Goal: Information Seeking & Learning: Learn about a topic

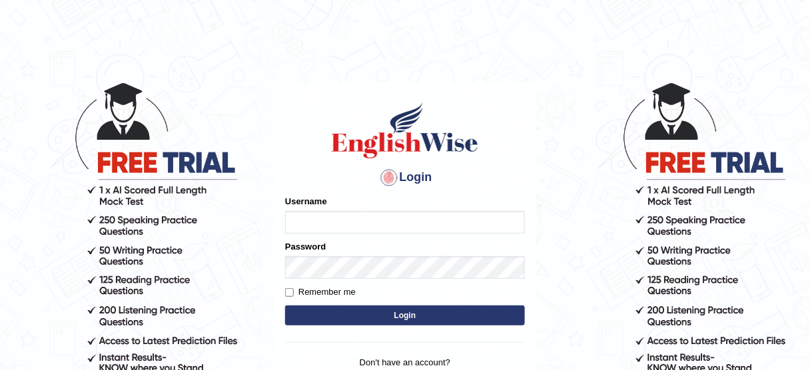
type input "jcaugustoo"
click at [436, 308] on button "Login" at bounding box center [405, 316] width 240 height 20
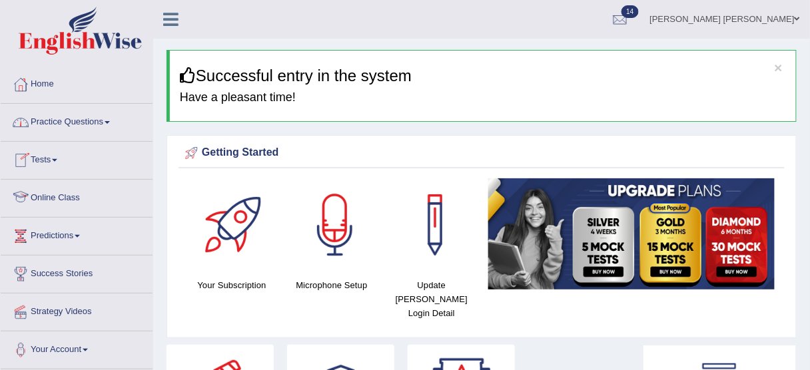
click at [95, 117] on link "Practice Questions" at bounding box center [77, 120] width 152 height 33
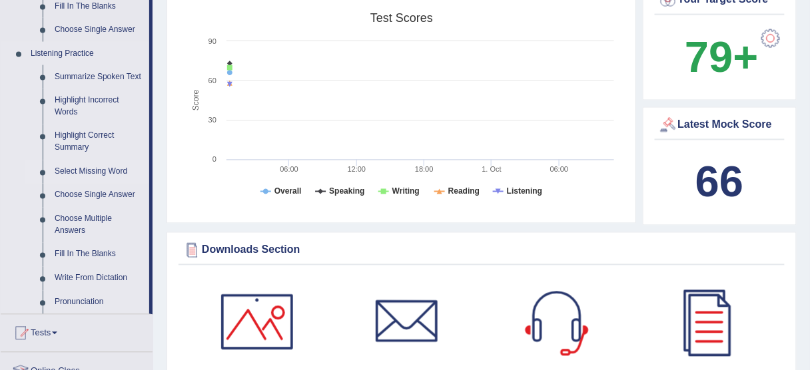
scroll to position [533, 0]
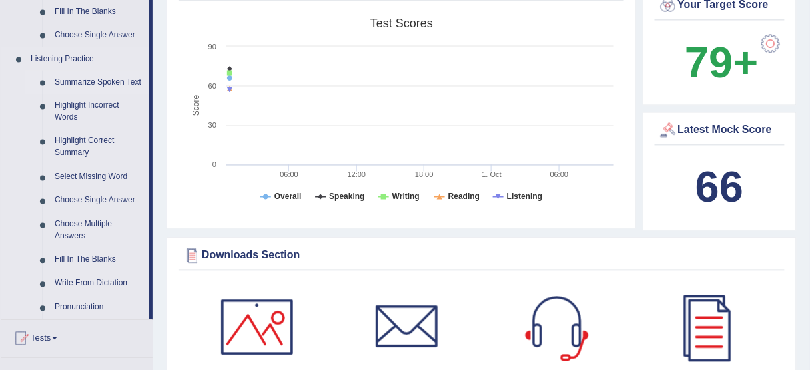
click at [105, 88] on link "Summarize Spoken Text" at bounding box center [99, 83] width 101 height 24
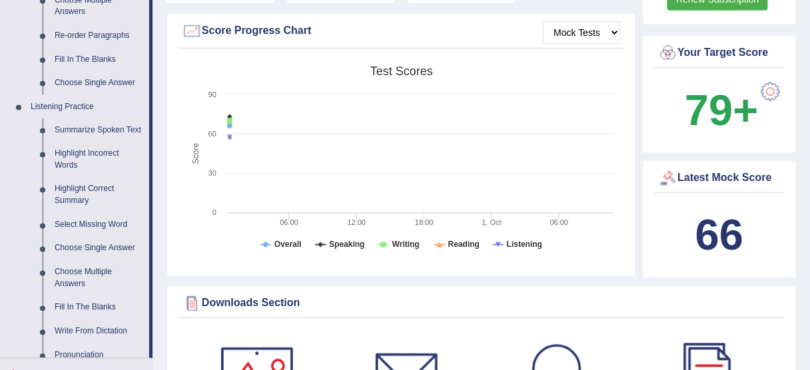
scroll to position [774, 0]
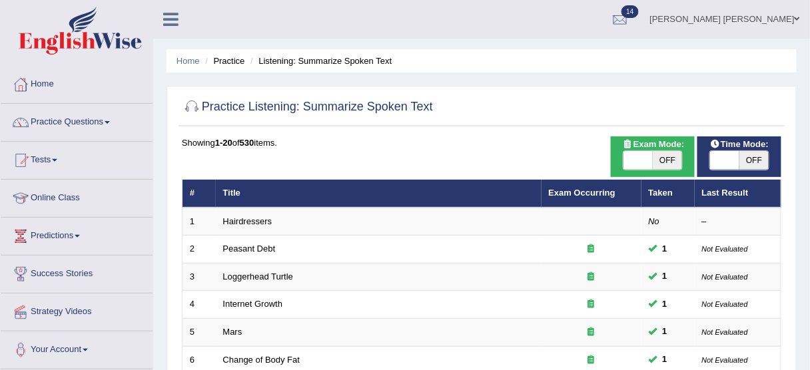
click at [749, 158] on span "OFF" at bounding box center [753, 160] width 29 height 19
checkbox input "true"
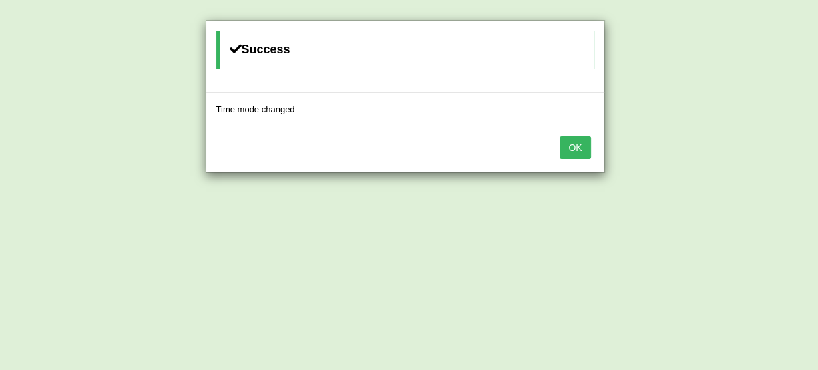
click at [561, 144] on button "OK" at bounding box center [575, 147] width 31 height 23
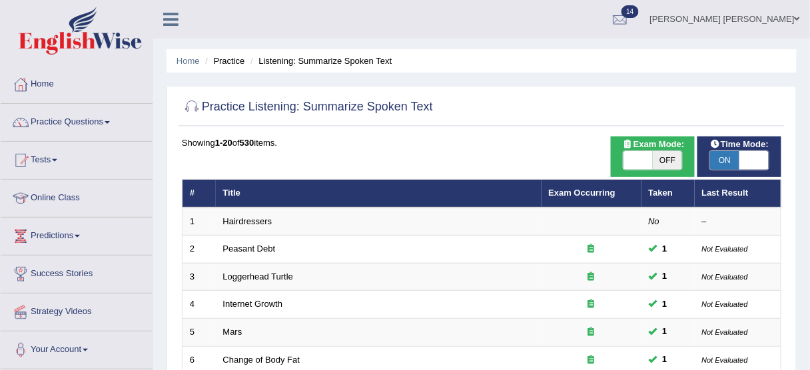
click at [666, 166] on span "OFF" at bounding box center [666, 160] width 29 height 19
checkbox input "true"
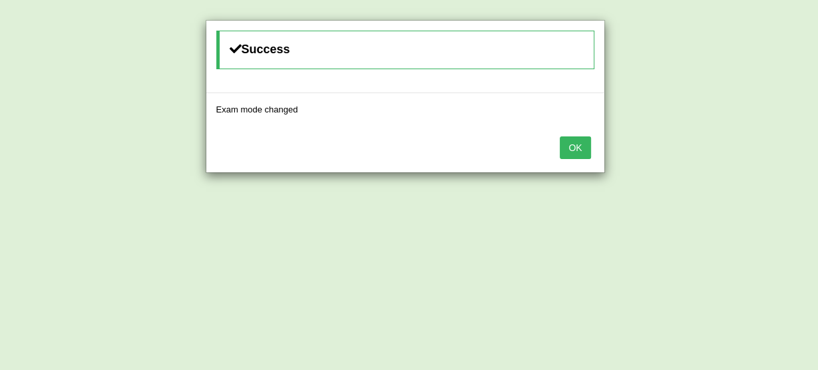
click at [583, 139] on button "OK" at bounding box center [575, 147] width 31 height 23
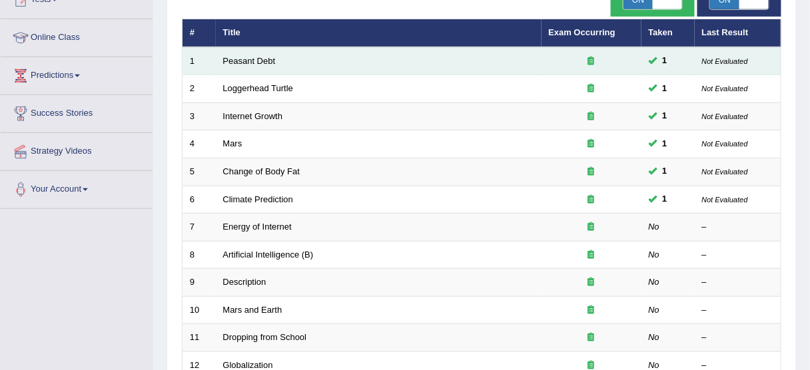
scroll to position [213, 0]
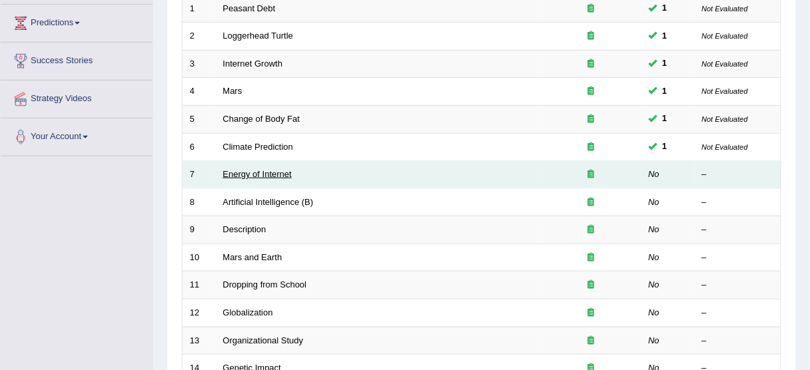
click at [234, 174] on link "Energy of Internet" at bounding box center [257, 174] width 69 height 10
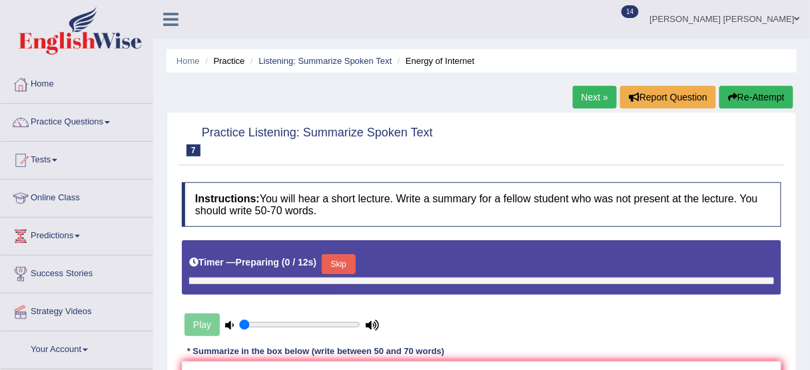
type input "0.45"
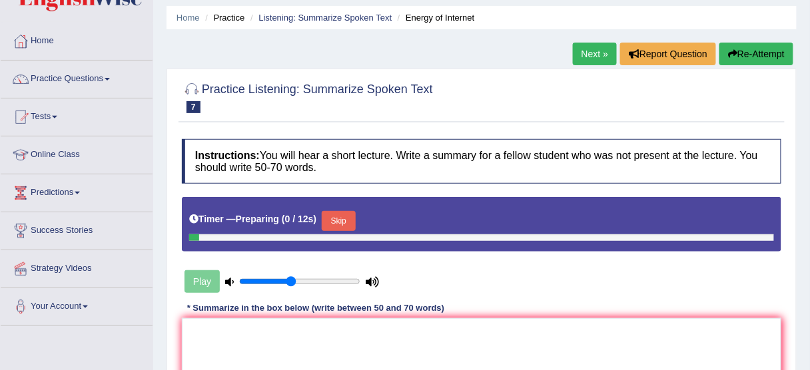
scroll to position [107, 0]
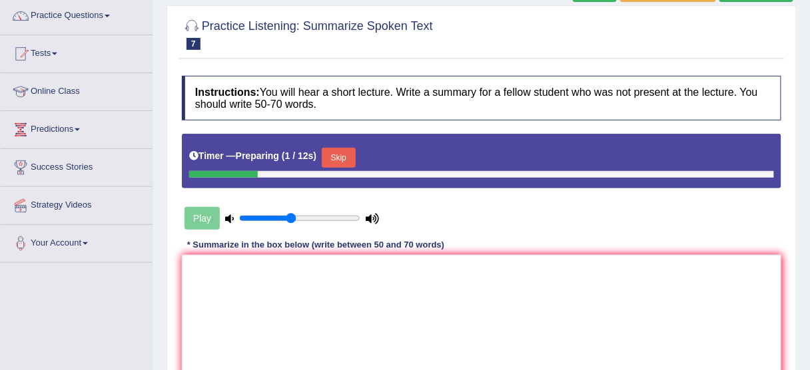
click at [327, 155] on button "Skip" at bounding box center [338, 158] width 33 height 20
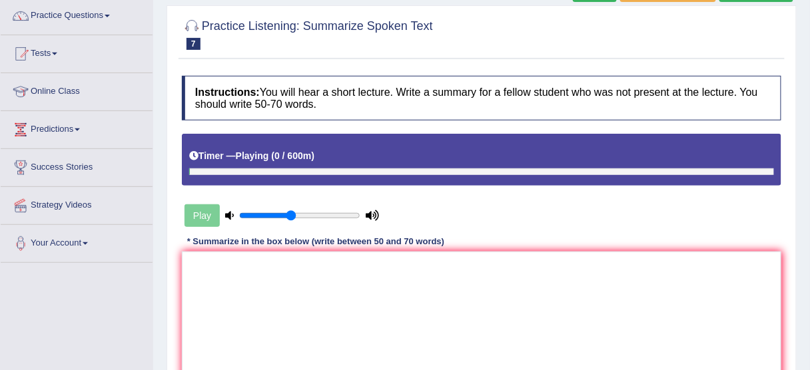
scroll to position [160, 0]
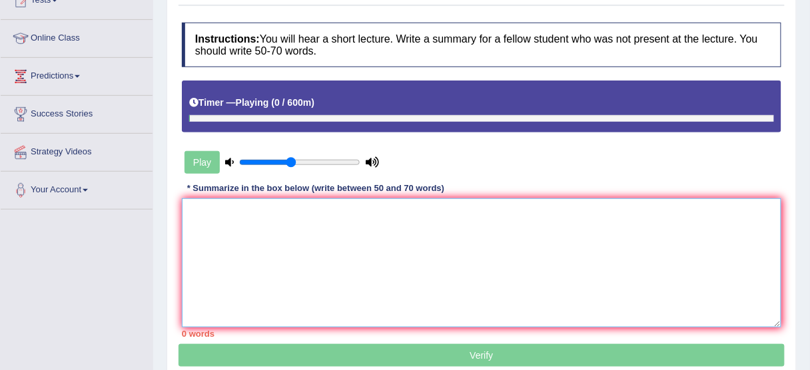
click at [338, 210] on textarea at bounding box center [481, 262] width 599 height 129
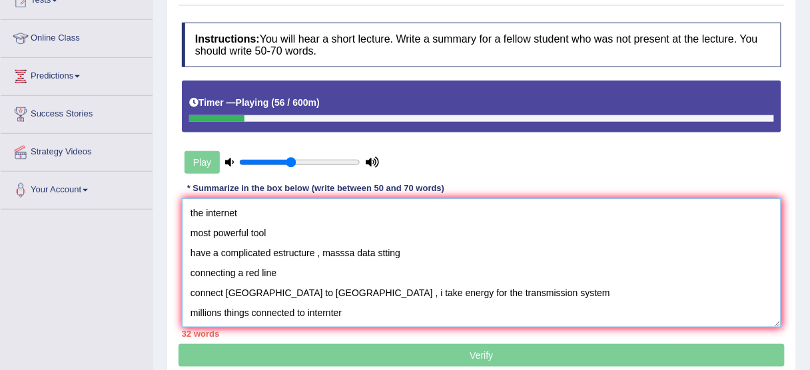
scroll to position [11, 0]
drag, startPoint x: 343, startPoint y: 208, endPoint x: 361, endPoint y: 198, distance: 20.2
click at [361, 302] on textarea "the internet most powerful tool have a complicated estructure , masssa data stt…" at bounding box center [481, 262] width 599 height 129
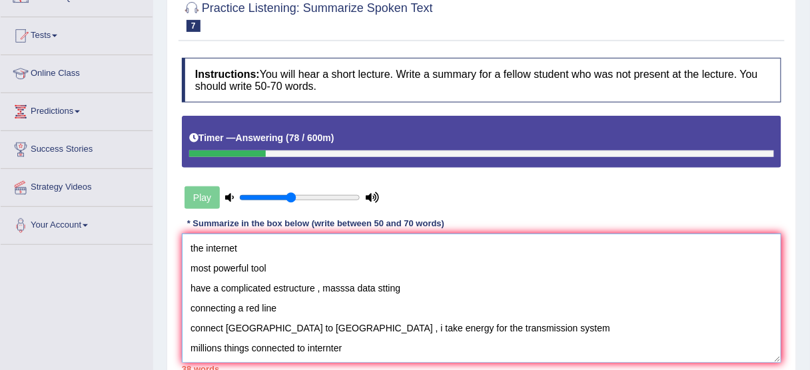
scroll to position [107, 0]
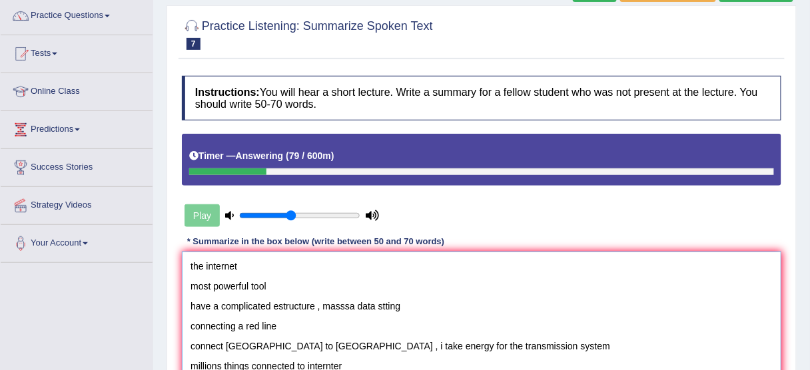
click at [186, 265] on textarea "the internet most powerful tool have a complicated estructure , masssa data stt…" at bounding box center [481, 316] width 599 height 129
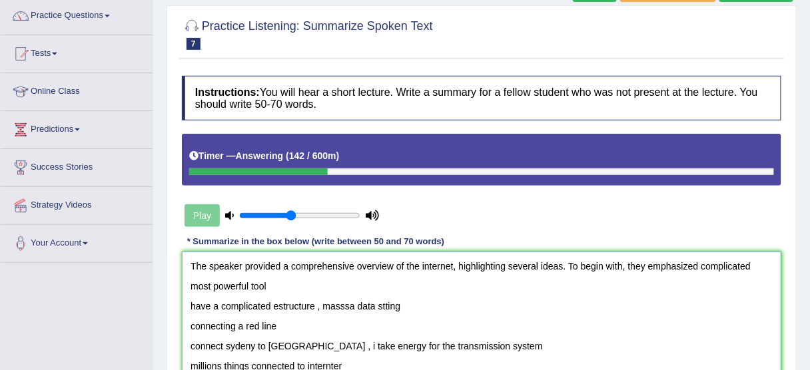
click at [696, 269] on textarea "The speaker provided a comprehensive overview of the internet, highlighting sev…" at bounding box center [481, 316] width 599 height 129
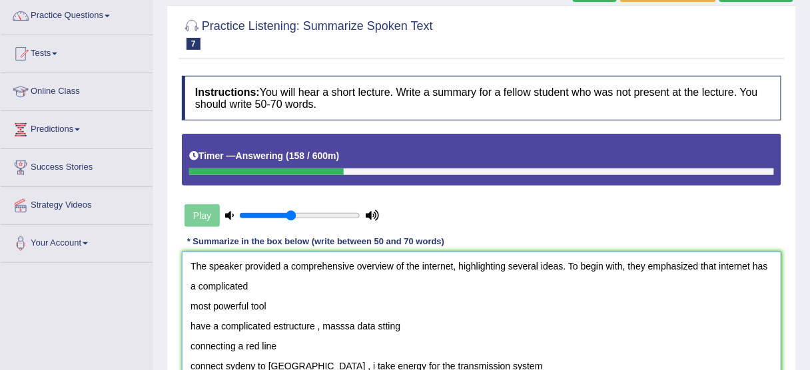
click at [282, 280] on textarea "The speaker provided a comprehensive overview of the internet, highlighting sev…" at bounding box center [481, 316] width 599 height 129
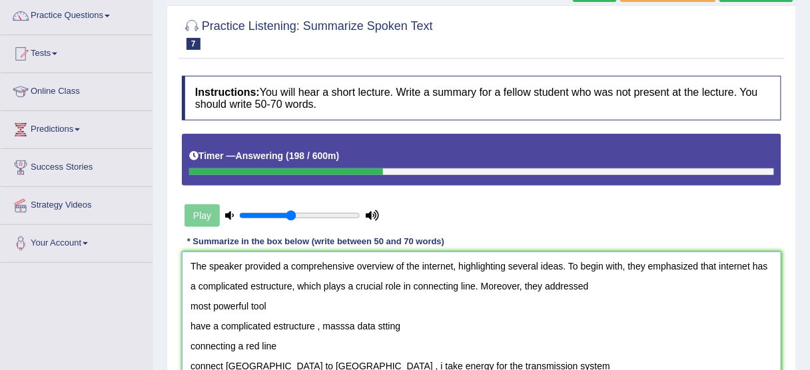
scroll to position [160, 0]
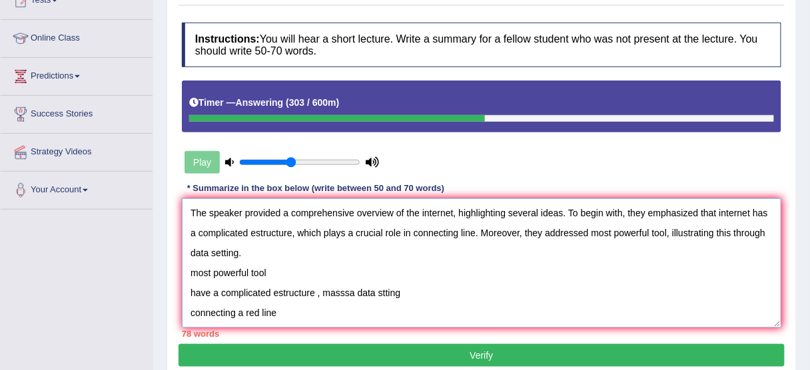
drag, startPoint x: 538, startPoint y: 236, endPoint x: 498, endPoint y: 234, distance: 40.0
click at [498, 234] on textarea "The speaker provided a comprehensive overview of the internet, highlighting sev…" at bounding box center [481, 262] width 599 height 129
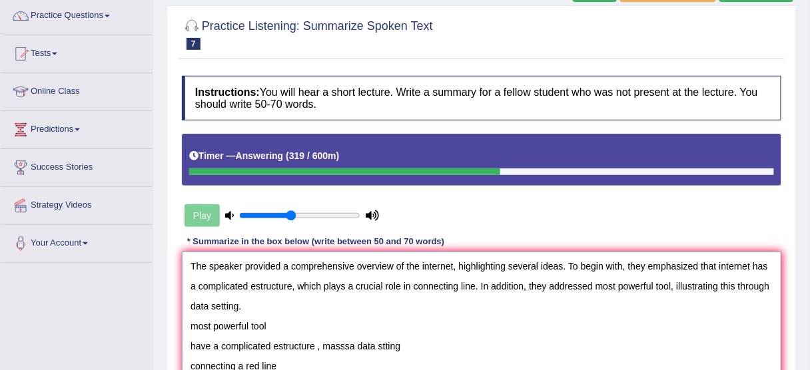
scroll to position [107, 0]
drag, startPoint x: 609, startPoint y: 288, endPoint x: 567, endPoint y: 288, distance: 41.9
click at [568, 288] on textarea "The speaker provided a comprehensive overview of the internet, highlighting sev…" at bounding box center [481, 316] width 599 height 129
click at [334, 320] on textarea "The speaker provided a comprehensive overview of the internet, highlighting sev…" at bounding box center [481, 316] width 599 height 129
click at [335, 313] on textarea "The speaker provided a comprehensive overview of the internet, highlighting sev…" at bounding box center [481, 316] width 599 height 129
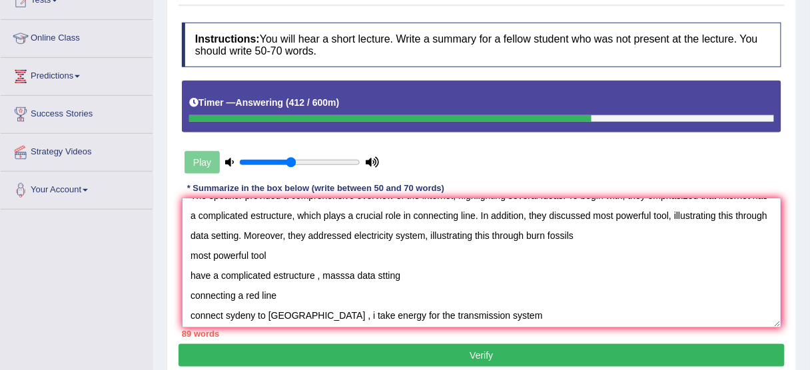
scroll to position [0, 0]
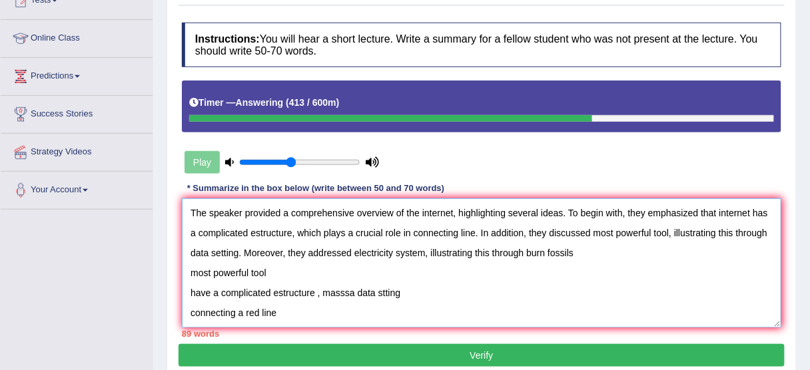
click at [593, 250] on textarea "The speaker provided a comprehensive overview of the internet, highlighting sev…" at bounding box center [481, 262] width 599 height 129
click at [603, 252] on textarea "The speaker provided a comprehensive overview of the internet, highlighting sev…" at bounding box center [481, 262] width 599 height 129
click at [511, 268] on textarea "The speaker provided a comprehensive overview of the internet, highlighting sev…" at bounding box center [481, 262] width 599 height 129
click at [630, 247] on textarea "The speaker provided a comprehensive overview of the internet, highlighting sev…" at bounding box center [481, 262] width 599 height 129
type textarea "The speaker provided a comprehensive overview of the internet, highlighting sev…"
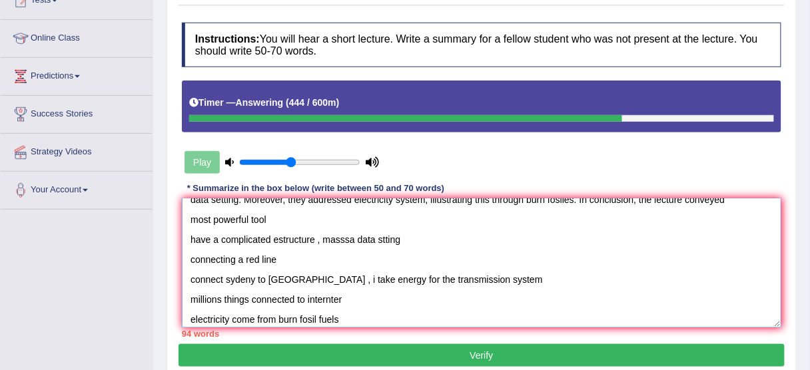
drag, startPoint x: 596, startPoint y: 299, endPoint x: 514, endPoint y: 282, distance: 83.7
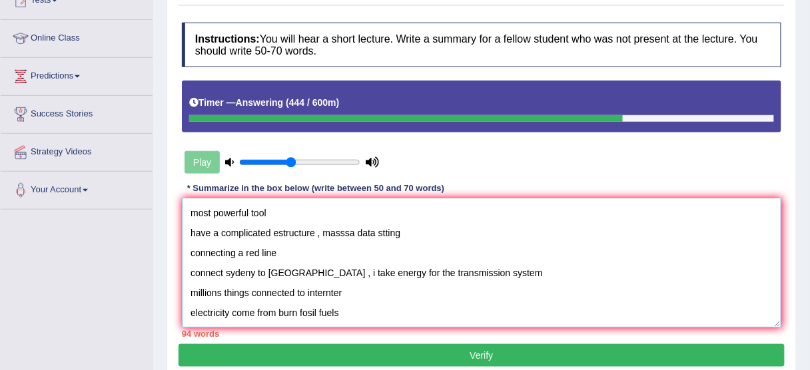
scroll to position [80, 0]
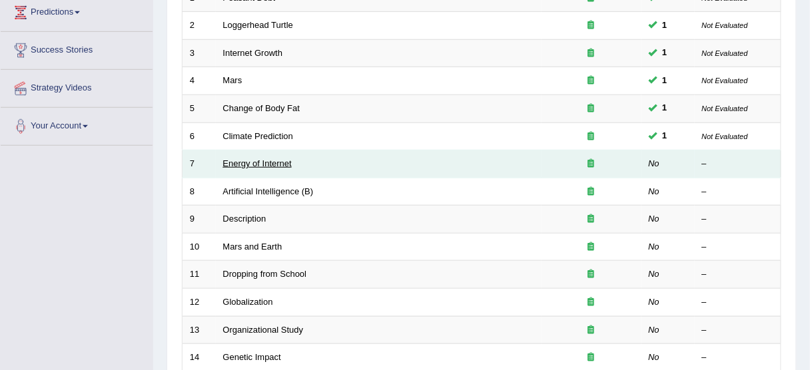
click at [267, 162] on link "Energy of Internet" at bounding box center [257, 163] width 69 height 10
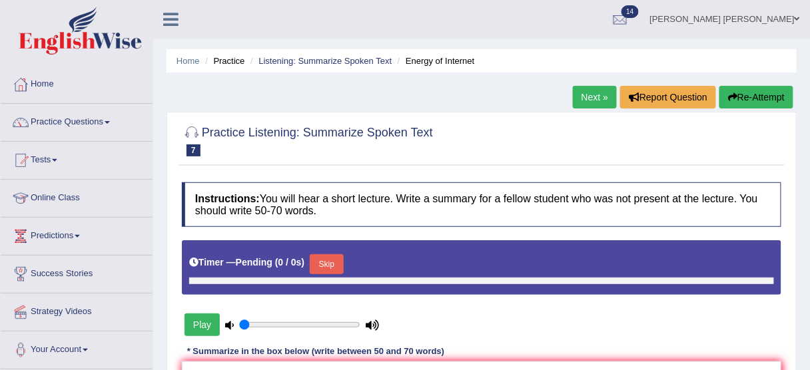
type input "0.45"
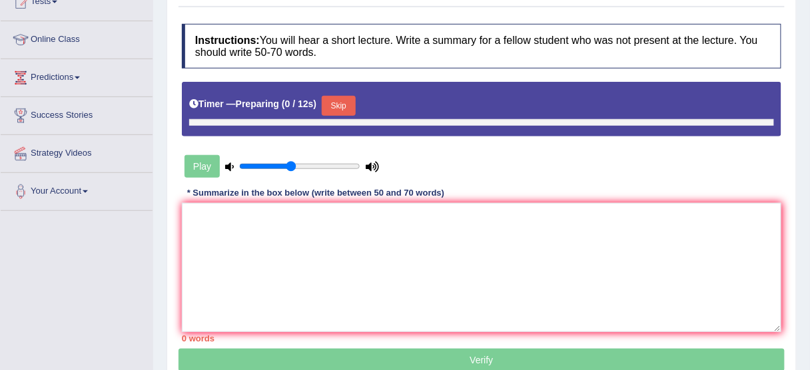
scroll to position [160, 0]
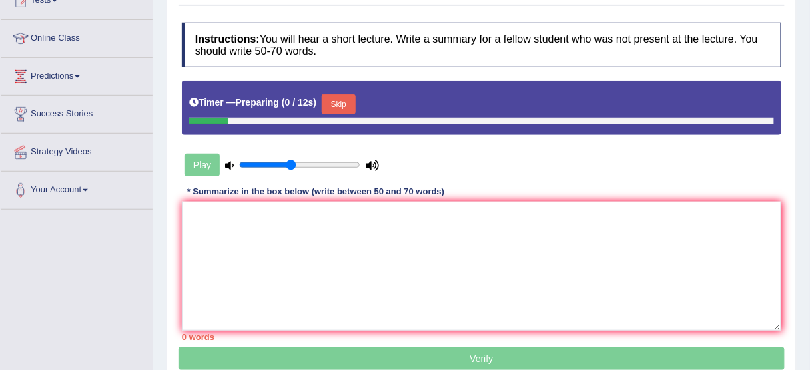
click at [349, 108] on button "Skip" at bounding box center [338, 105] width 33 height 20
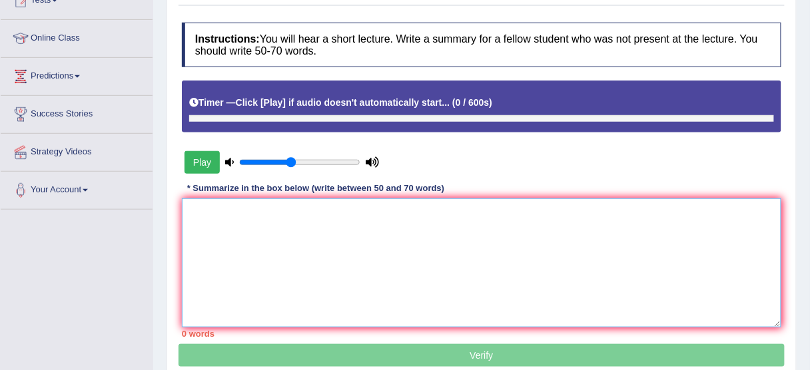
click at [297, 246] on textarea at bounding box center [481, 262] width 599 height 129
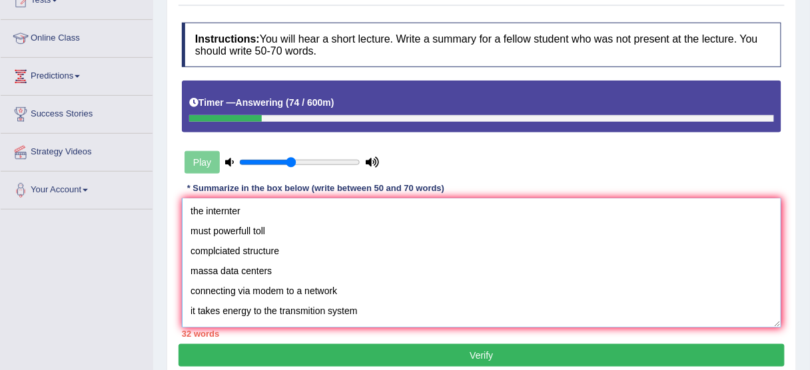
scroll to position [0, 0]
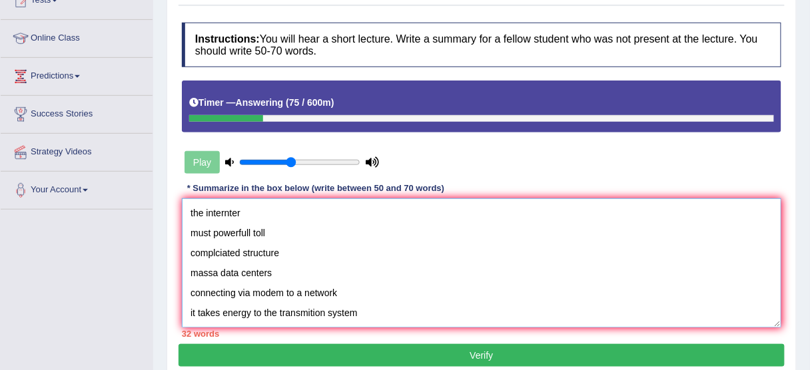
click at [193, 204] on textarea "the internter must powerfull toll complciated structure massa data centers conn…" at bounding box center [481, 262] width 599 height 129
click at [188, 212] on textarea "the internter must powerfull toll complciated structure massa data centers conn…" at bounding box center [481, 262] width 599 height 129
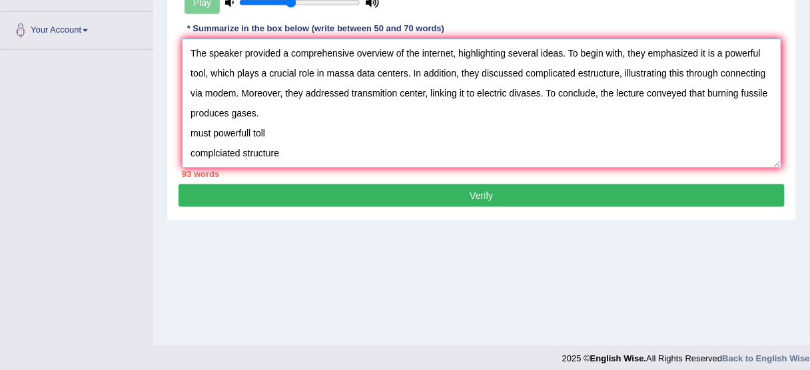
scroll to position [80, 0]
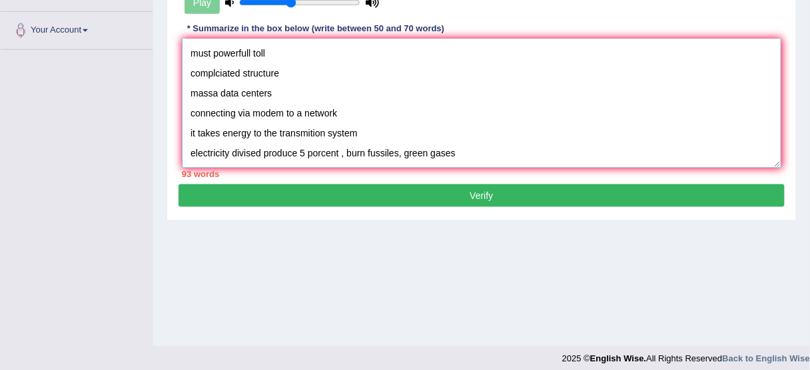
drag, startPoint x: 185, startPoint y: 128, endPoint x: 391, endPoint y: 228, distance: 229.3
click at [391, 228] on div "Home Practice Listening: Summarize Spoken Text Energy of Internet Next » Report…" at bounding box center [481, 13] width 656 height 666
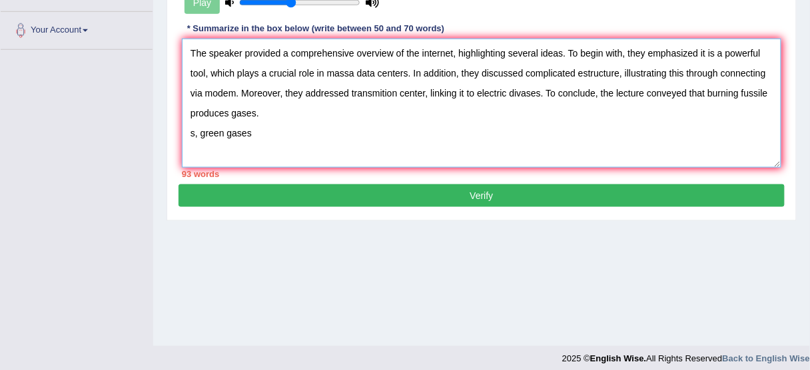
scroll to position [0, 0]
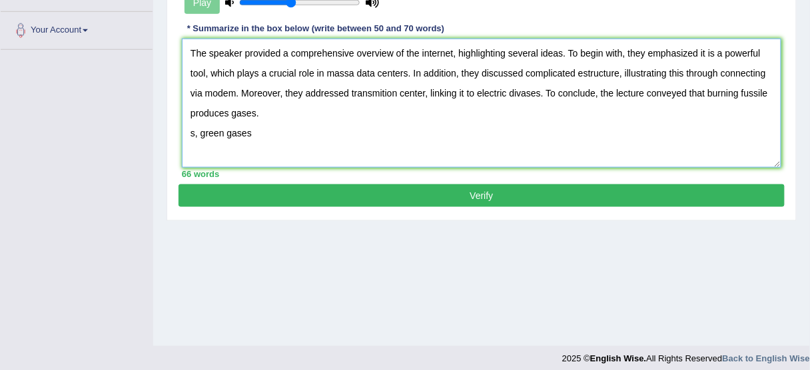
drag, startPoint x: 322, startPoint y: 132, endPoint x: 183, endPoint y: 134, distance: 138.5
click at [183, 134] on textarea "The speaker provided a comprehensive overview of the internet, highlighting sev…" at bounding box center [481, 103] width 599 height 129
click at [230, 113] on textarea "The speaker provided a comprehensive overview of the internet, highlighting sev…" at bounding box center [481, 103] width 599 height 129
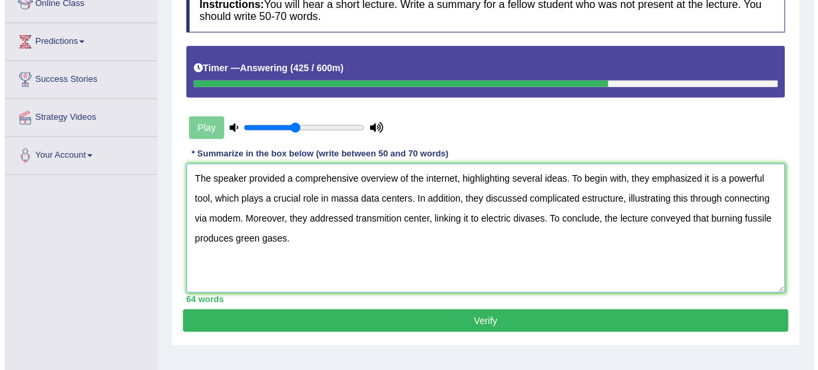
scroll to position [213, 0]
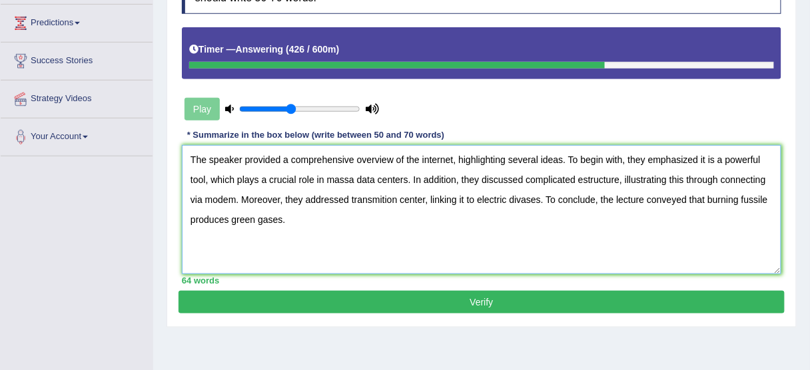
click at [282, 218] on textarea "The speaker provided a comprehensive overview of the internet, highlighting sev…" at bounding box center [481, 209] width 599 height 129
click at [524, 202] on textarea "The speaker provided a comprehensive overview of the internet, highlighting sev…" at bounding box center [481, 209] width 599 height 129
type textarea "The speaker provided a comprehensive overview of the internet, highlighting sev…"
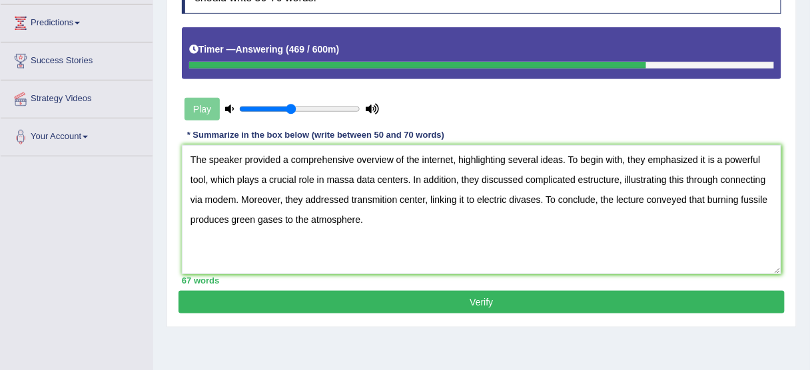
click at [379, 296] on button "Verify" at bounding box center [481, 302] width 606 height 23
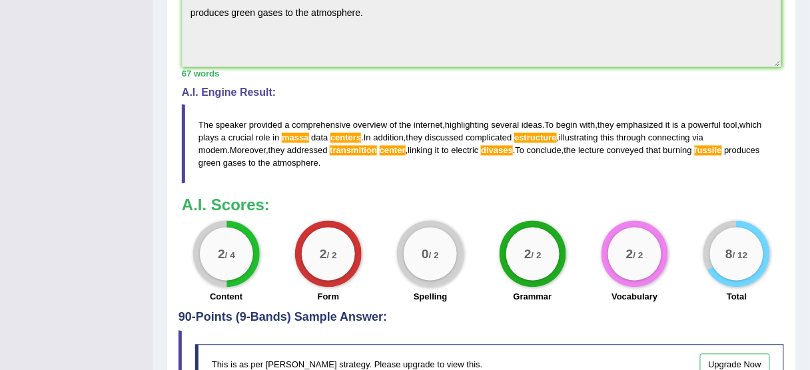
scroll to position [520, 0]
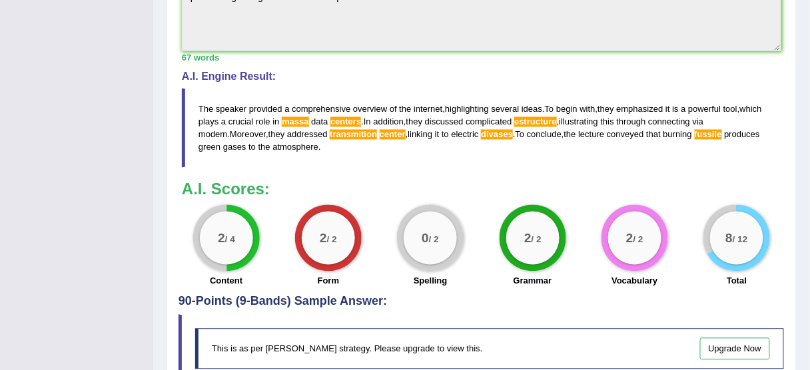
drag, startPoint x: 169, startPoint y: 81, endPoint x: 210, endPoint y: 85, distance: 41.5
click at [210, 85] on div "Practice Listening: Summarize Spoken Text 7 Energy of Internet Instructions: Yo…" at bounding box center [481, 2] width 630 height 820
drag, startPoint x: 191, startPoint y: 93, endPoint x: 288, endPoint y: 110, distance: 98.6
click at [288, 110] on blockquote "The speaker provided a comprehensive overview of the internet , highlighting se…" at bounding box center [481, 128] width 599 height 79
drag, startPoint x: 410, startPoint y: 147, endPoint x: 242, endPoint y: 115, distance: 170.9
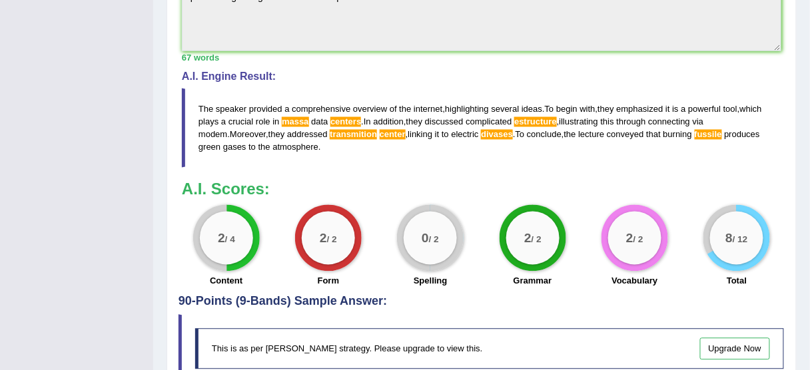
click at [244, 115] on blockquote "The speaker provided a comprehensive overview of the internet , highlighting se…" at bounding box center [481, 128] width 599 height 79
click at [239, 101] on blockquote "The speaker provided a comprehensive overview of the internet , highlighting se…" at bounding box center [481, 128] width 599 height 79
click at [218, 117] on span "plays" at bounding box center [208, 122] width 20 height 10
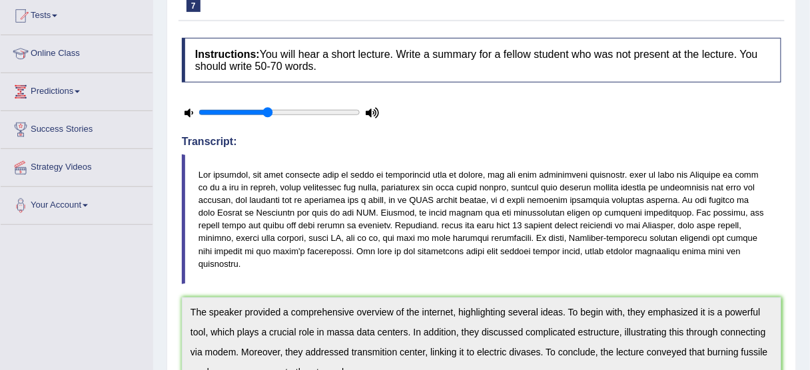
scroll to position [41, 0]
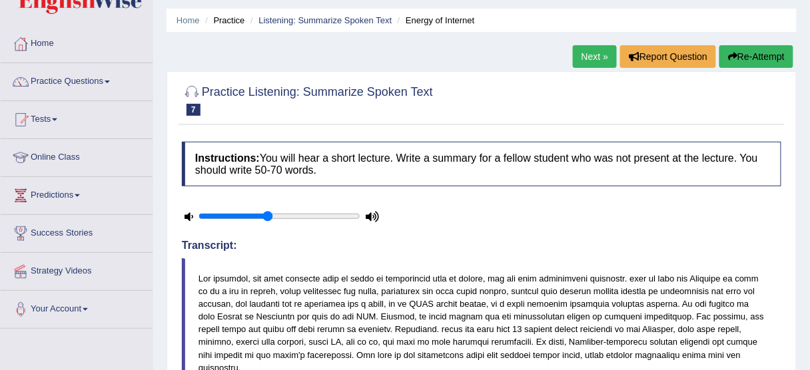
click at [738, 53] on button "Re-Attempt" at bounding box center [756, 56] width 74 height 23
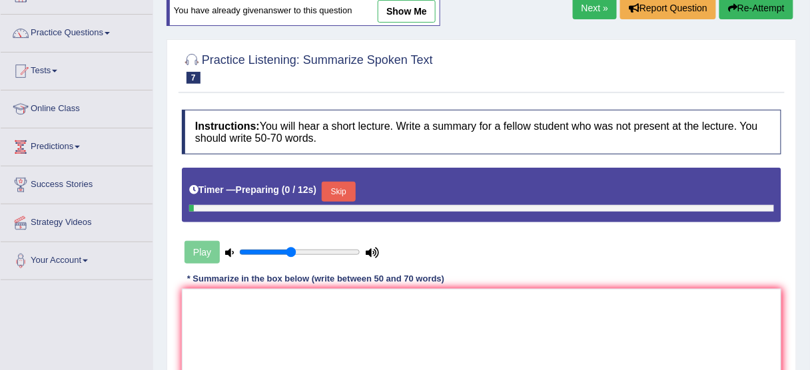
scroll to position [147, 0]
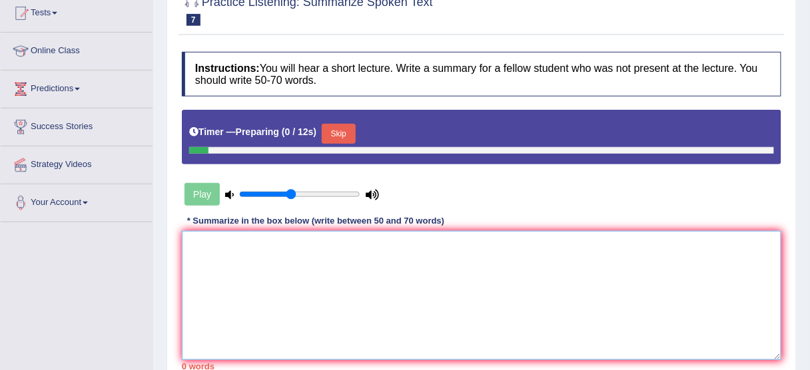
click at [341, 241] on textarea at bounding box center [481, 295] width 599 height 129
paste textarea "The speaker provided a comprehensive overview of the internet, highlighting sev…"
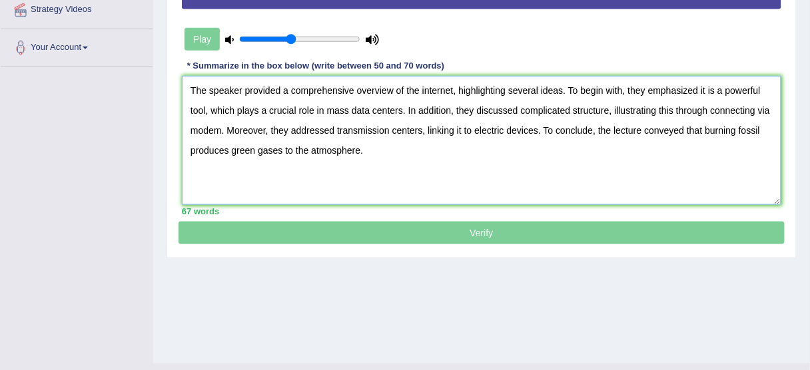
scroll to position [307, 0]
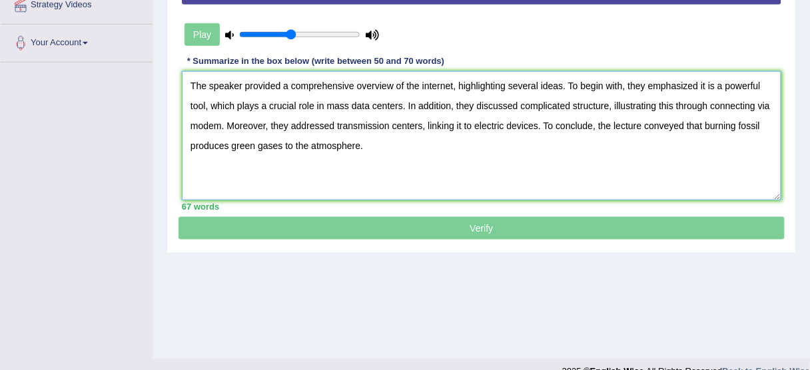
type textarea "The speaker provided a comprehensive overview of the internet, highlighting sev…"
click at [354, 227] on p "Verify" at bounding box center [481, 61] width 606 height 358
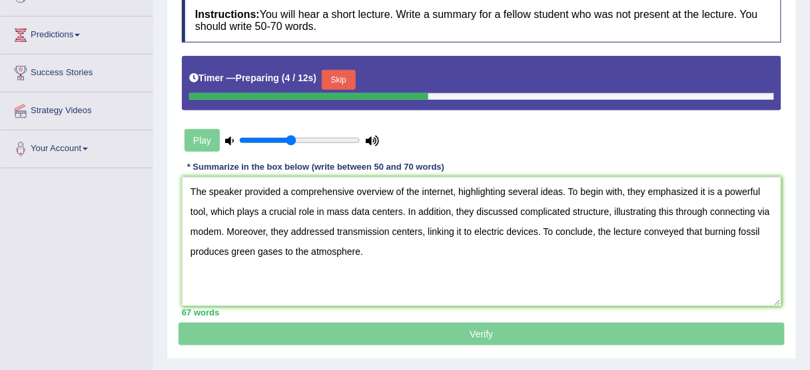
scroll to position [200, 0]
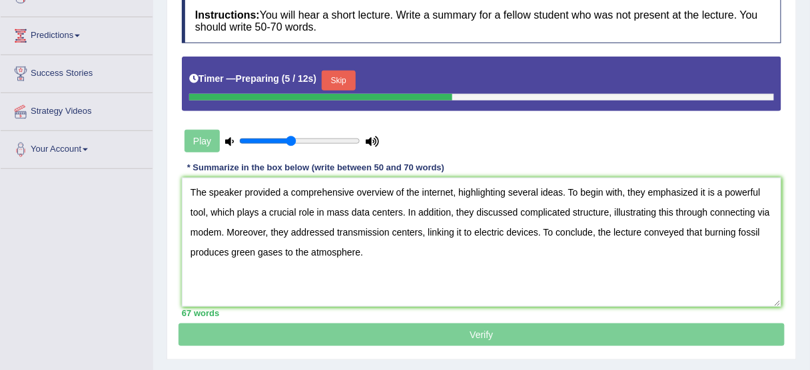
click at [346, 77] on button "Skip" at bounding box center [338, 81] width 33 height 20
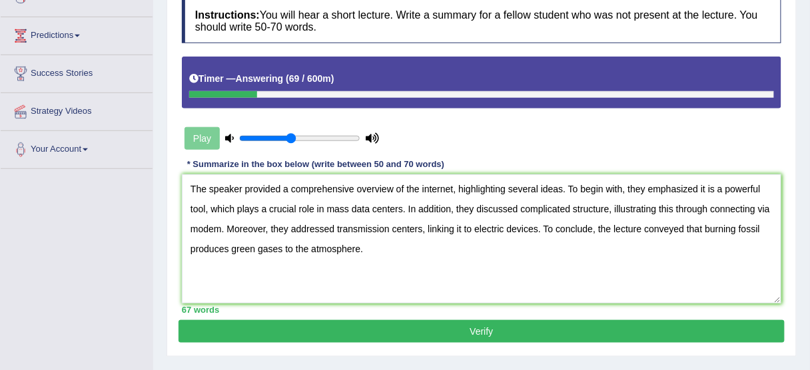
click at [473, 330] on button "Verify" at bounding box center [481, 331] width 606 height 23
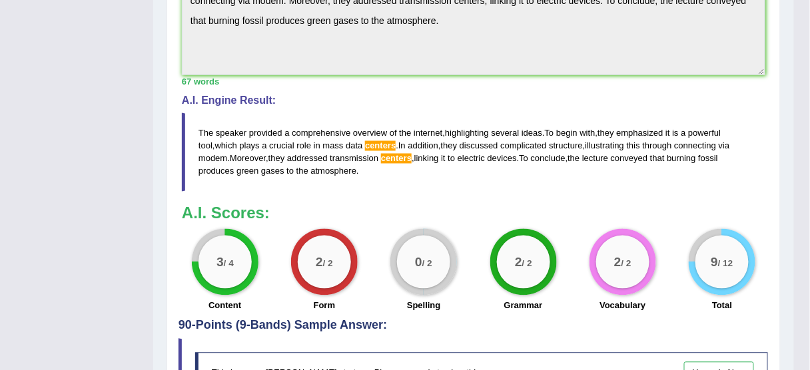
scroll to position [396, 0]
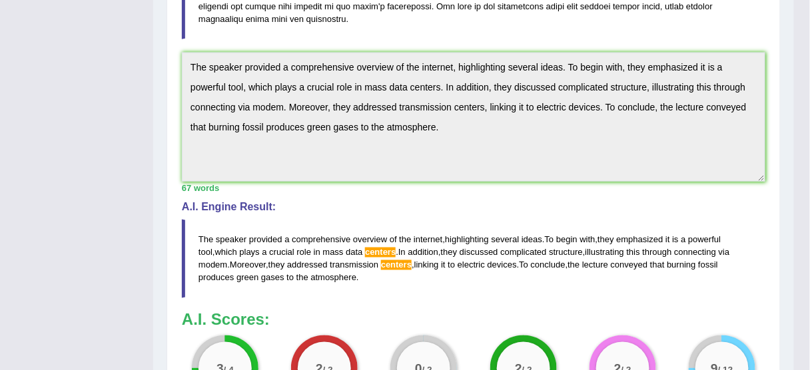
drag, startPoint x: 189, startPoint y: 173, endPoint x: 494, endPoint y: 276, distance: 321.9
click at [544, 284] on div "Toggle navigation Home Practice Questions Speaking Practice Read Aloud Repeat S…" at bounding box center [397, 92] width 794 height 976
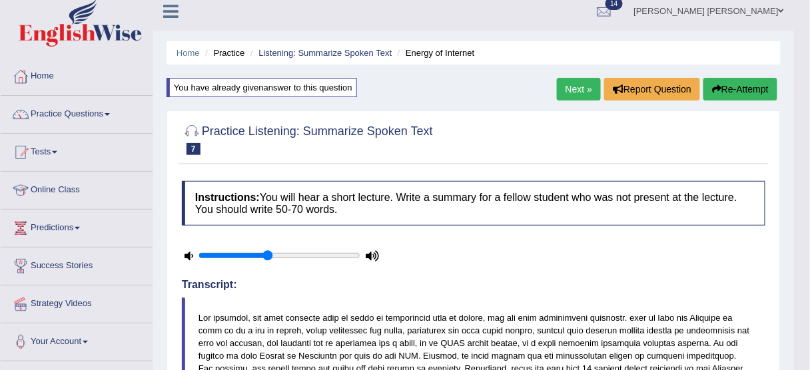
scroll to position [0, 0]
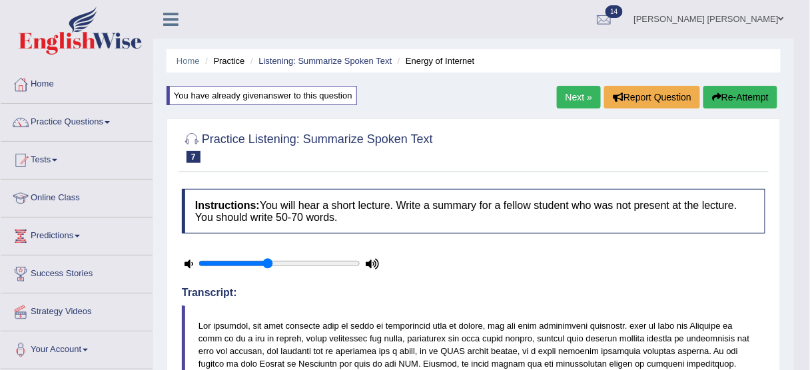
click at [738, 103] on button "Re-Attempt" at bounding box center [740, 97] width 74 height 23
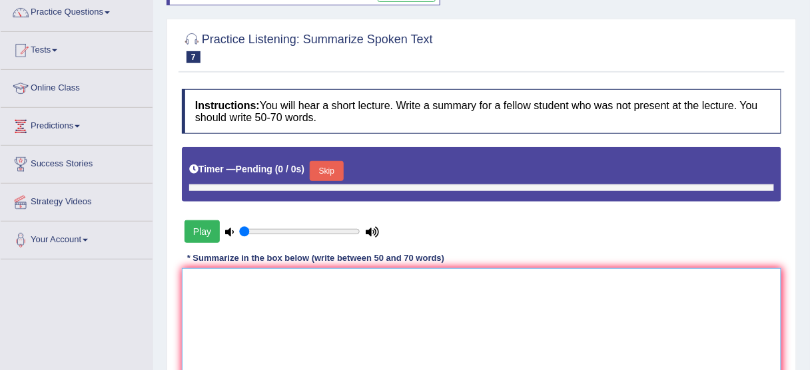
click at [373, 309] on textarea at bounding box center [481, 332] width 599 height 129
type input "0.45"
paste textarea "The speaker provided a comprehensive overview of the internet, highlighting sev…"
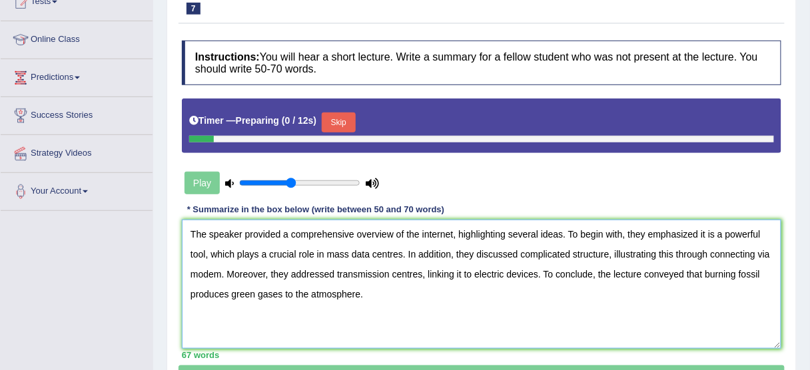
scroll to position [216, 0]
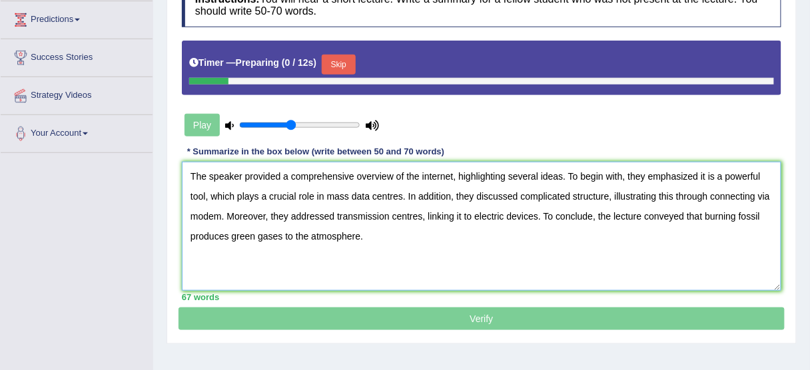
type textarea "The speaker provided a comprehensive overview of the internet, highlighting sev…"
click at [343, 66] on button "Skip" at bounding box center [338, 65] width 33 height 20
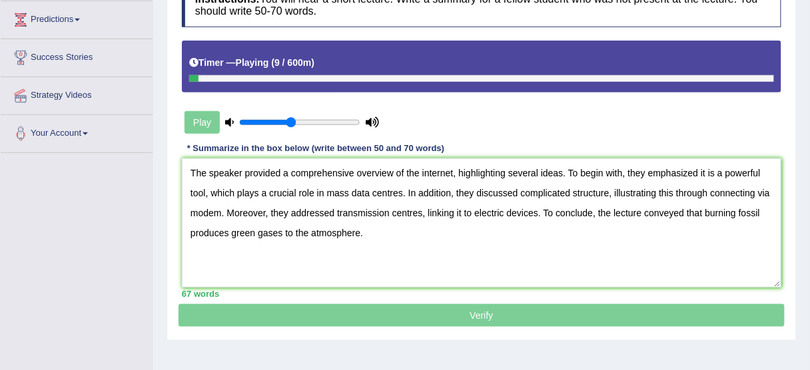
click at [220, 118] on div "Play" at bounding box center [282, 122] width 200 height 33
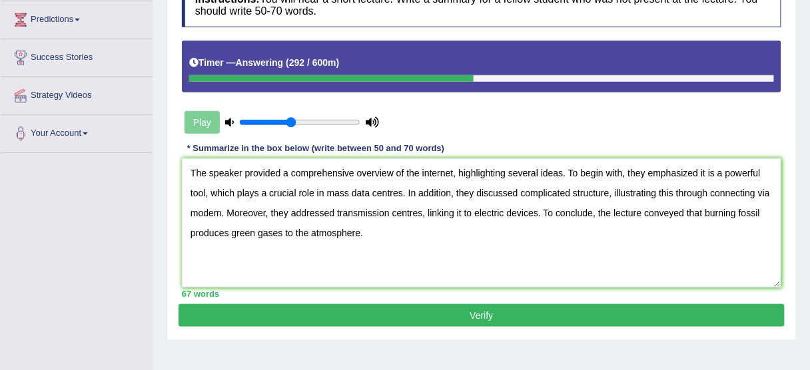
click at [424, 308] on button "Verify" at bounding box center [481, 315] width 606 height 23
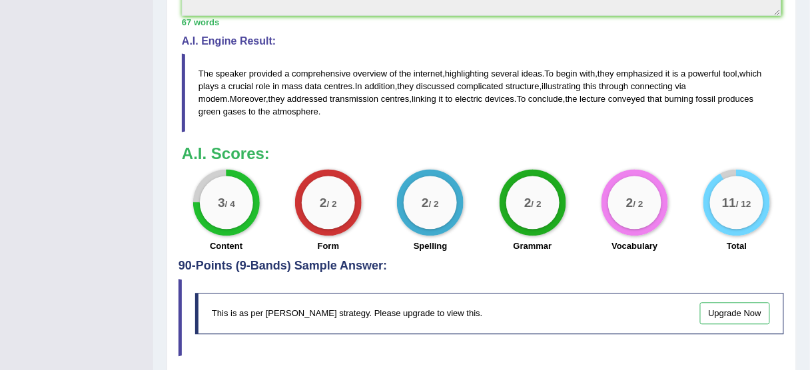
scroll to position [580, 0]
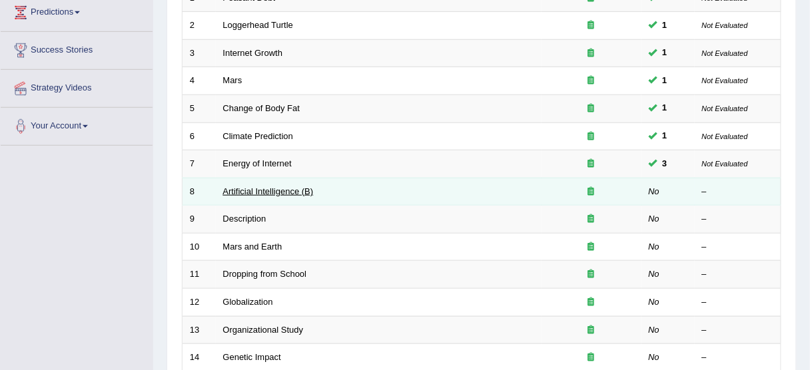
click at [256, 188] on link "Artificial Intelligence (B)" at bounding box center [268, 191] width 91 height 10
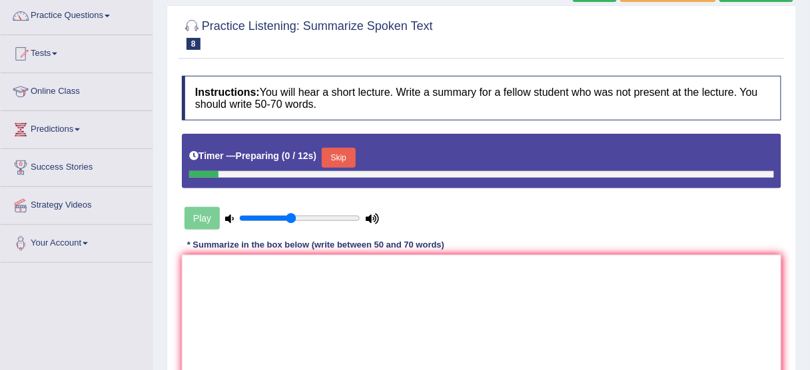
scroll to position [213, 0]
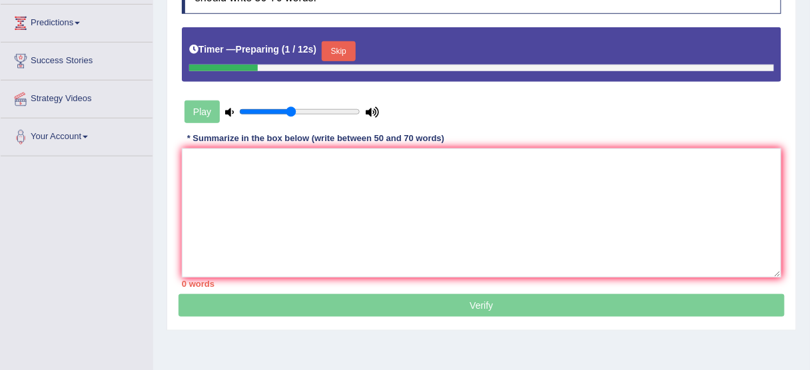
click at [342, 61] on div "Skip" at bounding box center [338, 52] width 33 height 23
click at [342, 53] on button "Skip" at bounding box center [338, 51] width 33 height 20
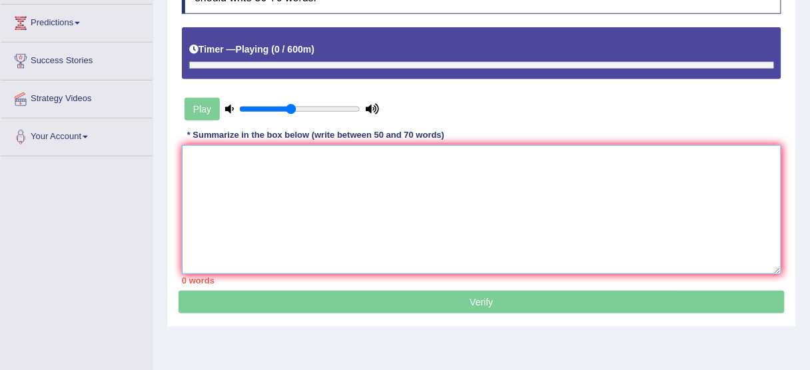
click at [342, 169] on textarea at bounding box center [481, 209] width 599 height 129
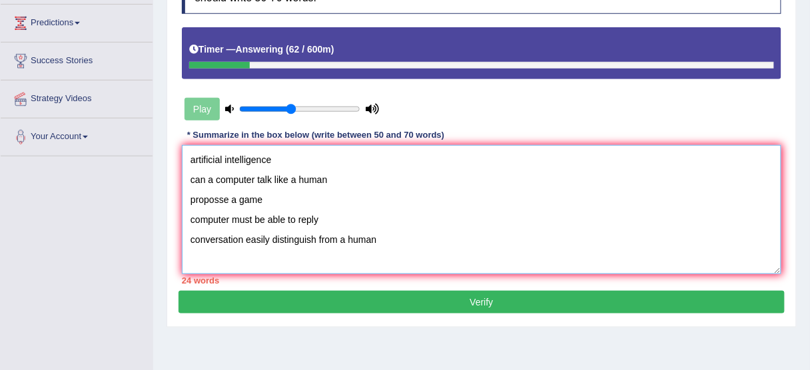
click at [184, 154] on textarea "artificial intelligence can a computer talk like a human proposse a game comput…" at bounding box center [481, 209] width 599 height 129
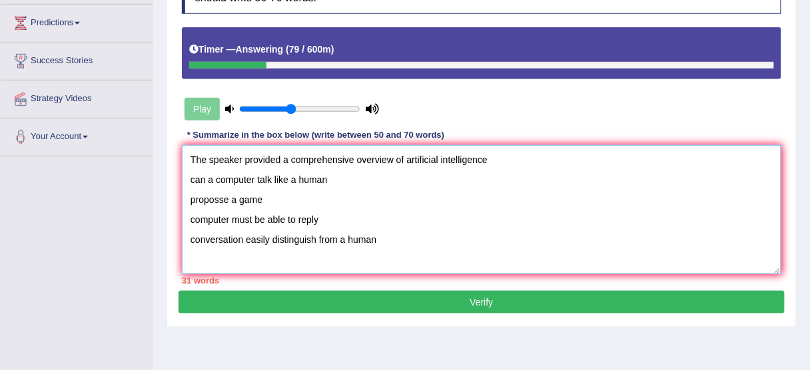
click at [489, 153] on textarea "The speaker provided a comprehensive overview of artificial intelligence can a …" at bounding box center [481, 209] width 599 height 129
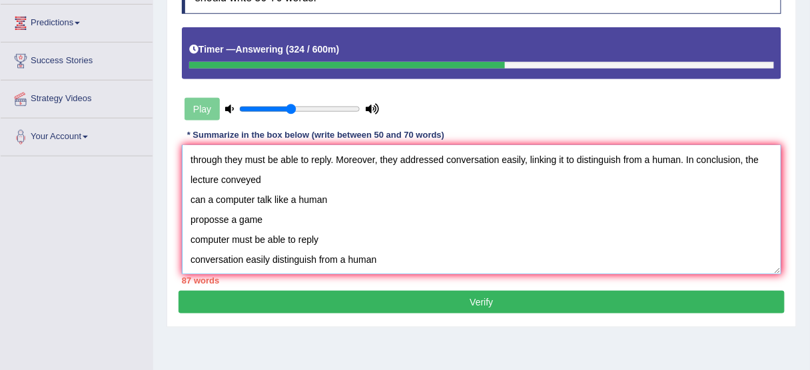
scroll to position [60, 0]
drag, startPoint x: 189, startPoint y: 198, endPoint x: 452, endPoint y: 360, distance: 308.4
click at [452, 360] on div "Home Practice Listening: Summarize Spoken Text Artificial Intelligence (B) Next…" at bounding box center [481, 120] width 656 height 666
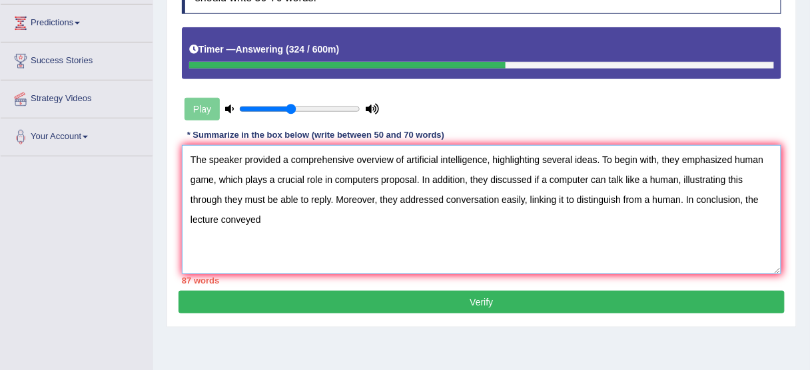
scroll to position [0, 0]
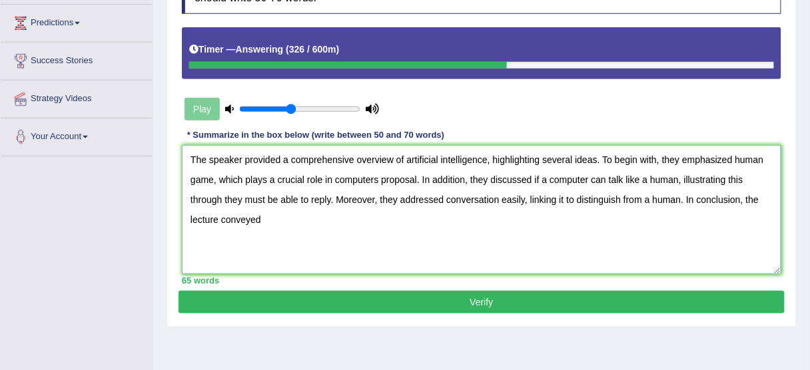
click at [304, 225] on textarea "The speaker provided a comprehensive overview of artificial intelligence, highl…" at bounding box center [481, 209] width 599 height 129
type textarea "The speaker provided a comprehensive overview of artificial intelligence, highl…"
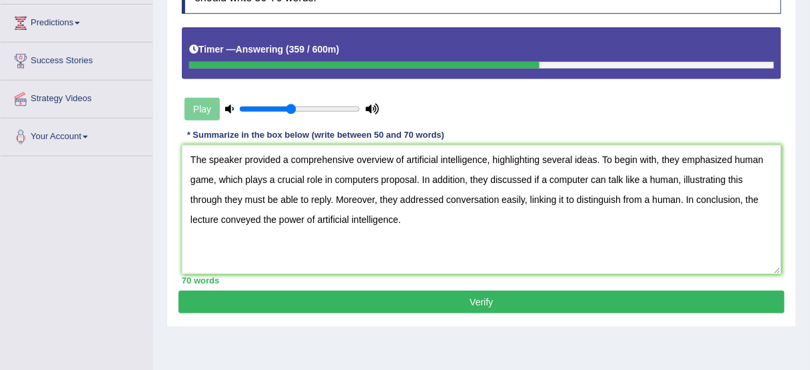
click at [392, 308] on button "Verify" at bounding box center [481, 302] width 606 height 23
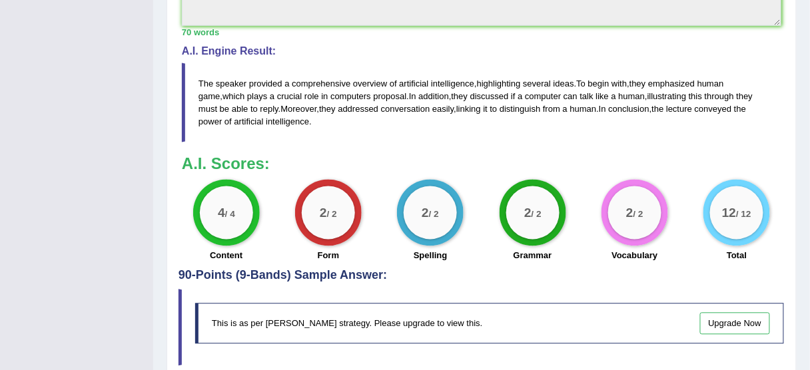
scroll to position [586, 0]
